Goal: Task Accomplishment & Management: Use online tool/utility

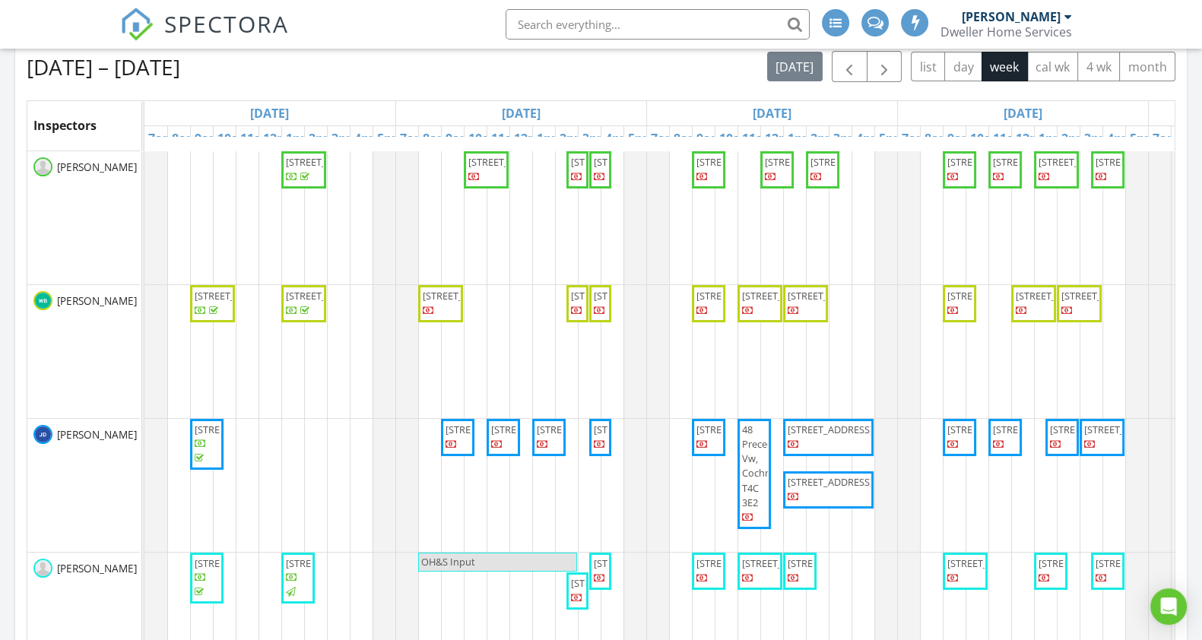
click at [547, 14] on input "text" at bounding box center [658, 24] width 304 height 30
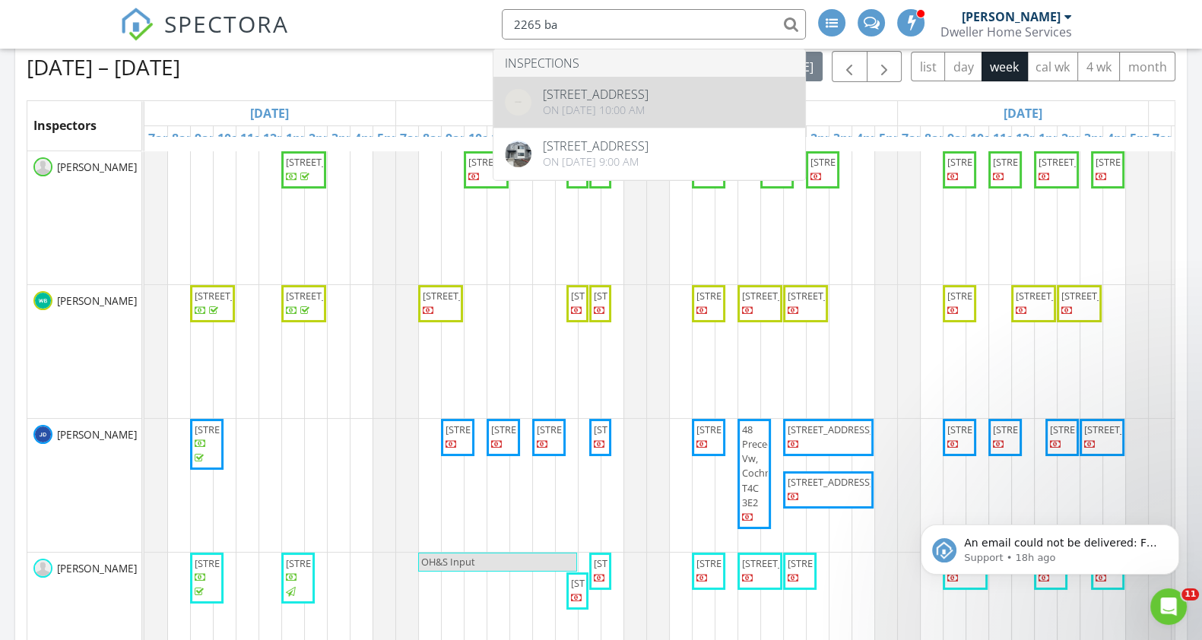
type input "2265 ba"
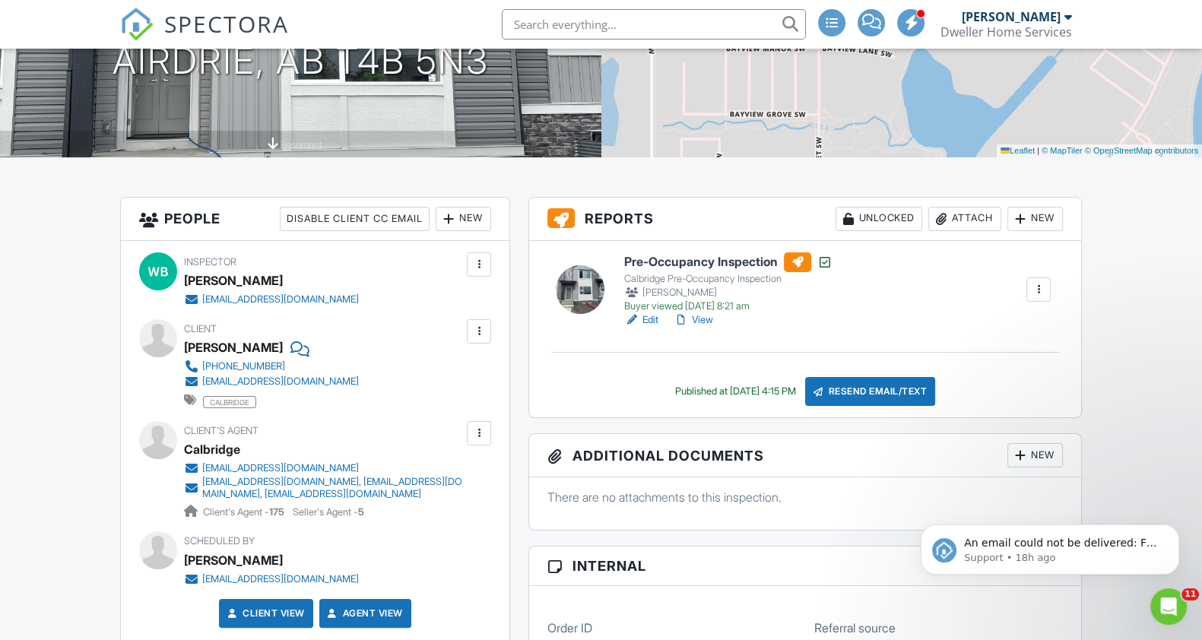
scroll to position [297, 0]
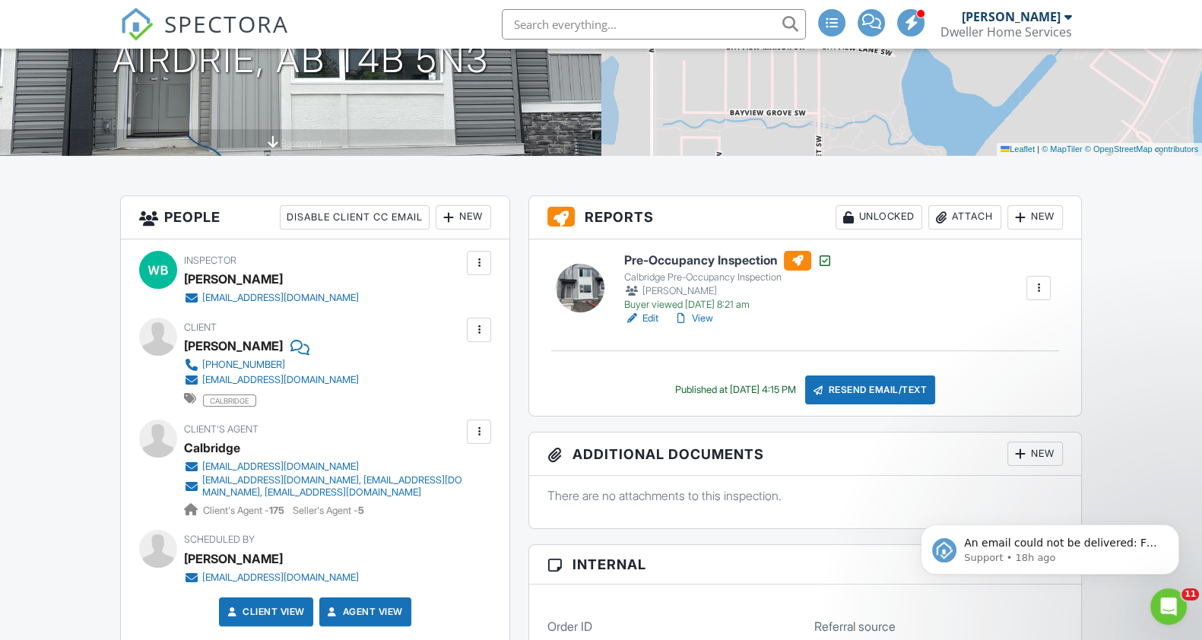
click at [711, 320] on link "View" at bounding box center [694, 318] width 40 height 15
click at [651, 314] on link "Edit" at bounding box center [641, 318] width 34 height 15
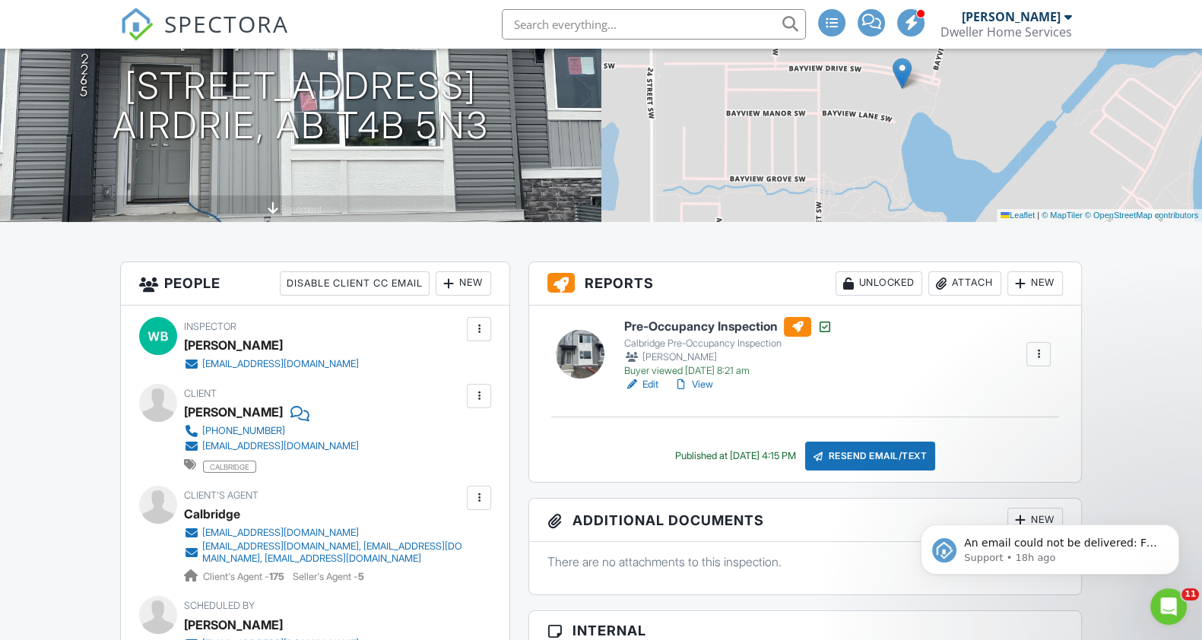
scroll to position [228, 0]
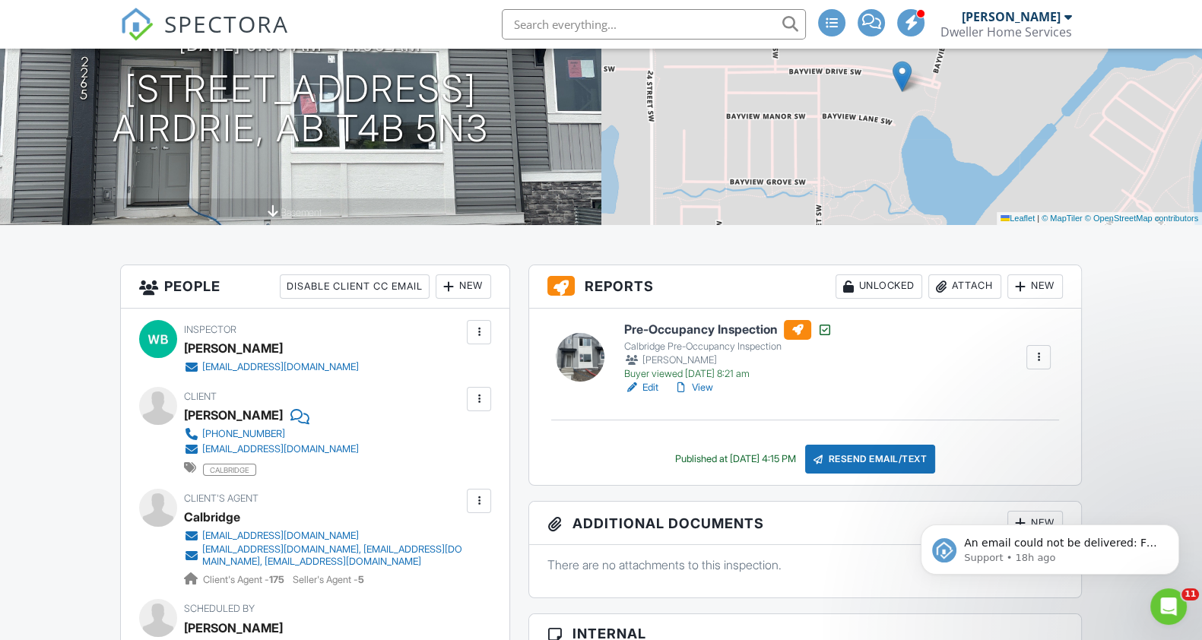
click at [190, 22] on span "SPECTORA" at bounding box center [226, 24] width 125 height 32
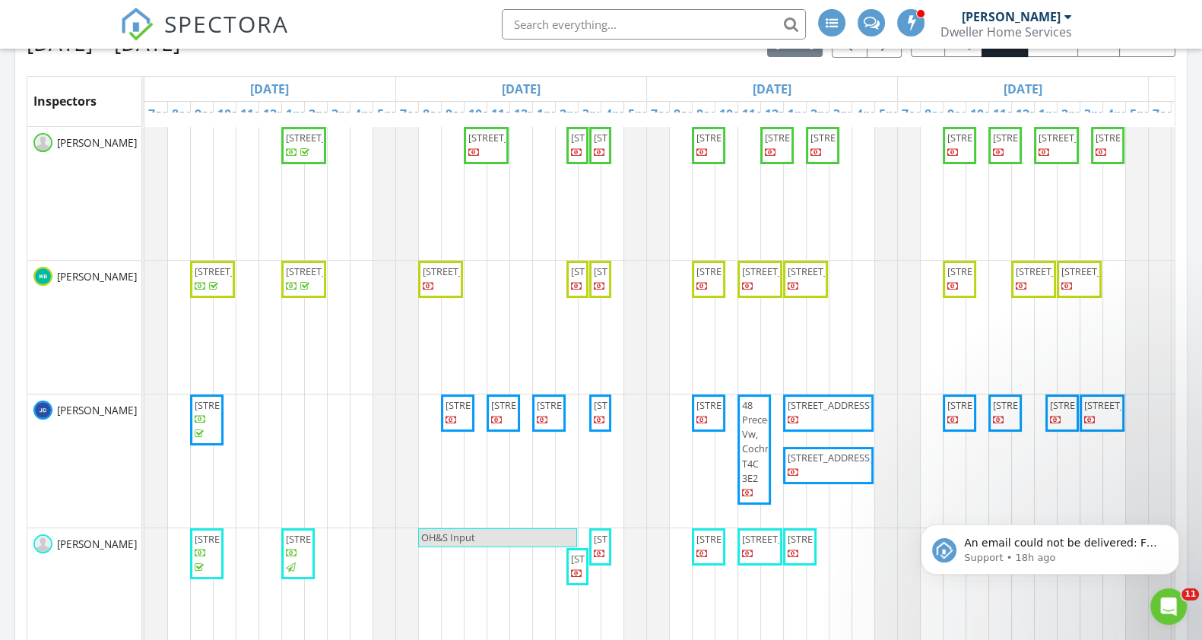
scroll to position [290, 0]
click at [479, 145] on span "2265 Bayview Dr SW, Airdrie T4B 5N3" at bounding box center [510, 139] width 85 height 14
